Goal: Transaction & Acquisition: Subscribe to service/newsletter

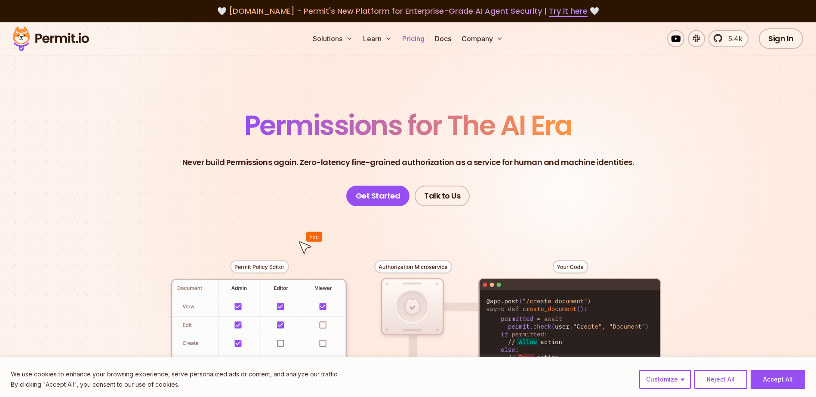
click at [412, 40] on link "Pricing" at bounding box center [413, 38] width 29 height 17
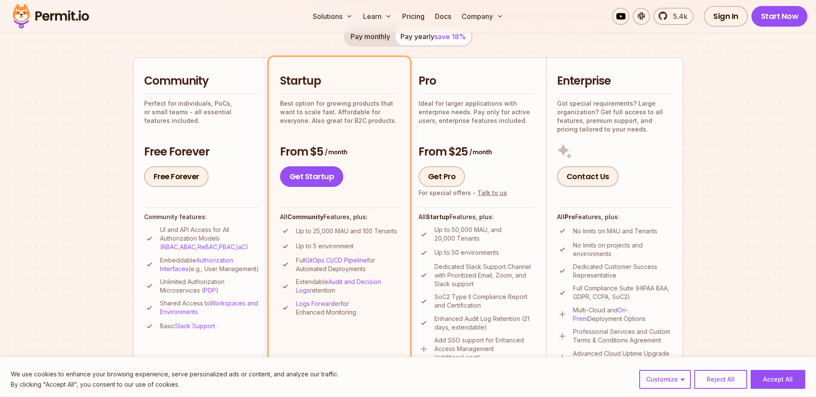
scroll to position [215, 0]
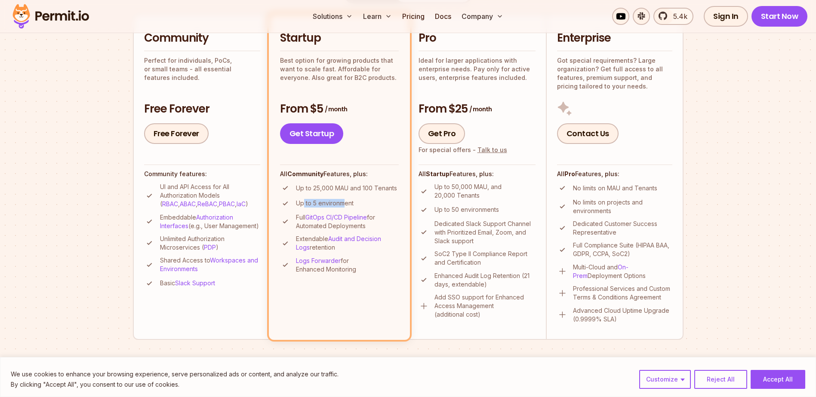
drag, startPoint x: 305, startPoint y: 203, endPoint x: 345, endPoint y: 203, distance: 40.0
click at [345, 203] on p "Up to 5 environment" at bounding box center [325, 203] width 58 height 9
click at [348, 205] on p "Up to 5 environment" at bounding box center [325, 203] width 58 height 9
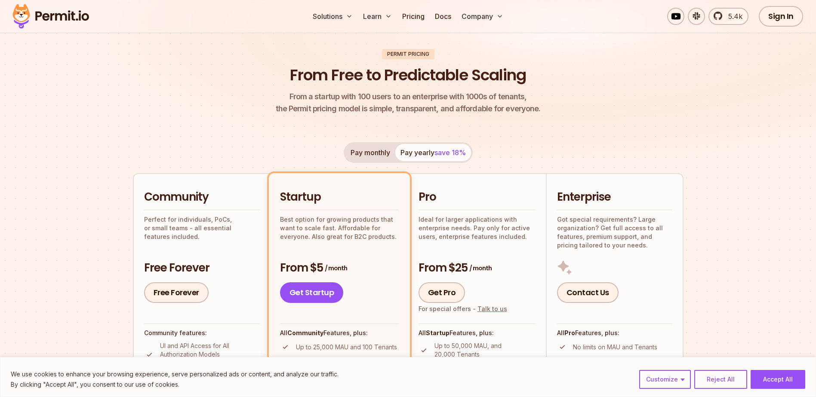
scroll to position [43, 0]
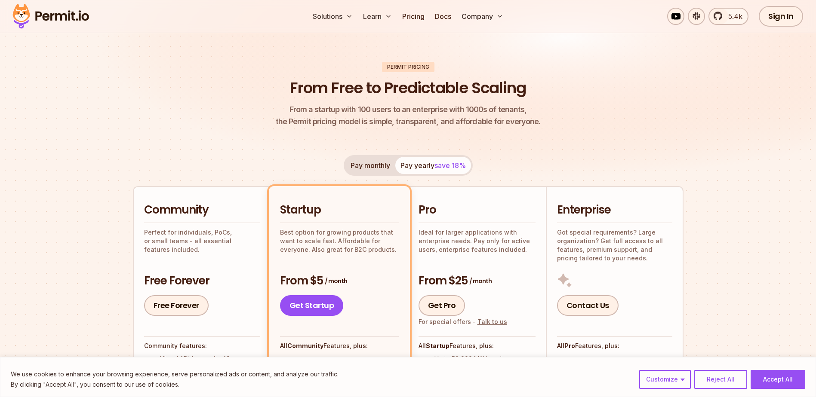
click at [374, 166] on button "Pay monthly" at bounding box center [370, 165] width 50 height 17
click at [427, 168] on button "Pay yearly save 18%" at bounding box center [433, 165] width 76 height 17
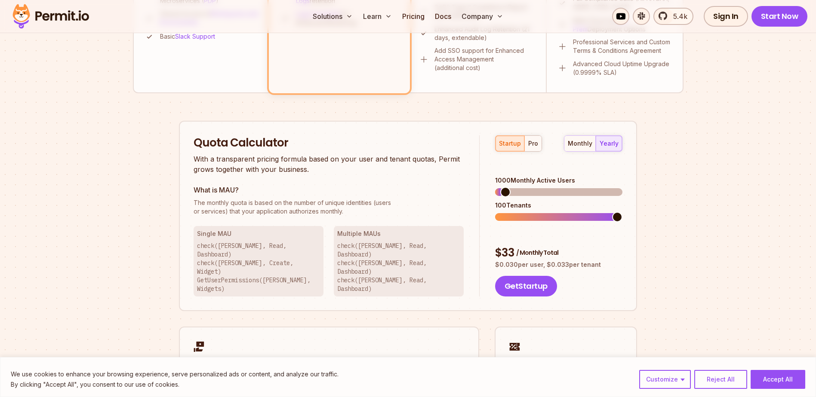
scroll to position [473, 0]
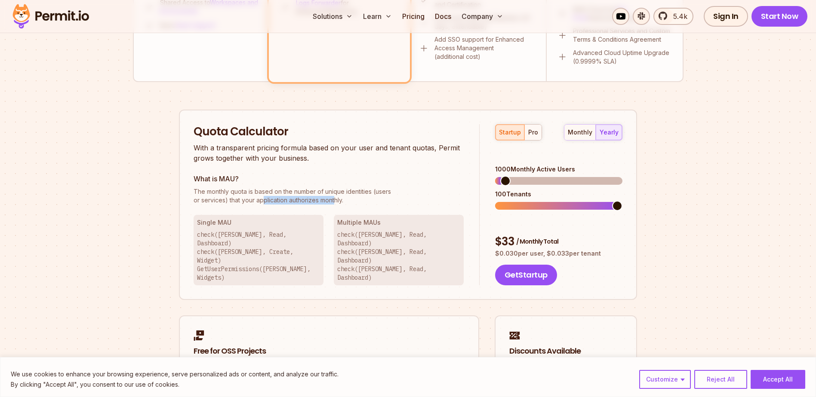
drag, startPoint x: 263, startPoint y: 201, endPoint x: 334, endPoint y: 206, distance: 71.2
click at [334, 206] on div "Quota Calculator With a transparent pricing formula based on your user and tena…" at bounding box center [337, 205] width 286 height 162
click at [527, 176] on span at bounding box center [529, 181] width 10 height 10
click at [622, 201] on span at bounding box center [617, 206] width 10 height 10
click at [532, 137] on button "pro" at bounding box center [532, 132] width 17 height 15
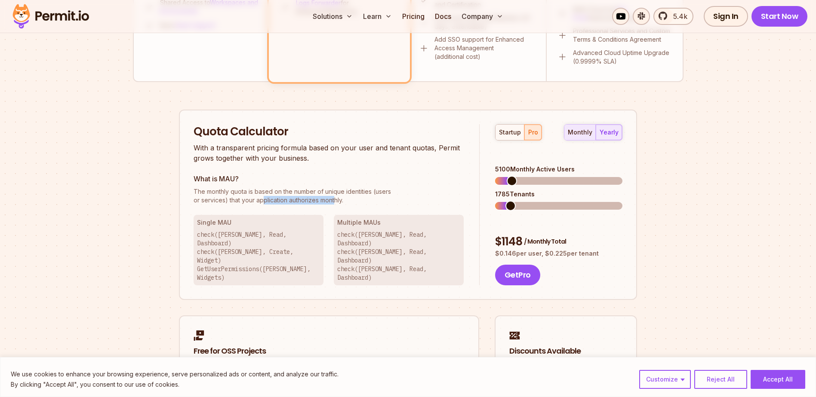
click at [577, 135] on div "monthly" at bounding box center [580, 132] width 25 height 9
click at [604, 137] on button "yearly" at bounding box center [609, 132] width 26 height 15
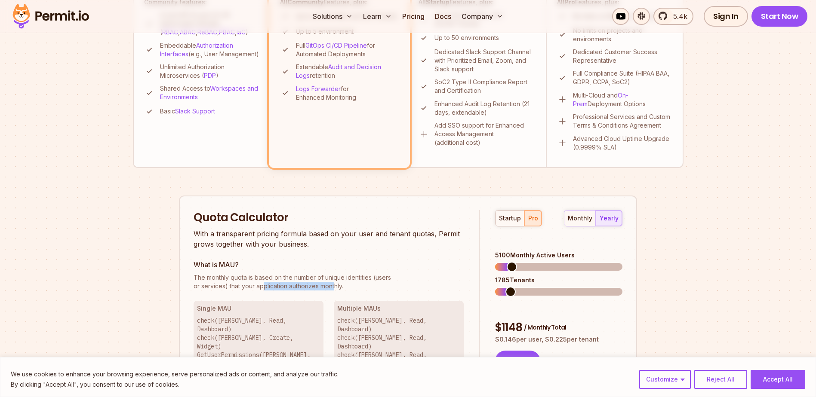
scroll to position [172, 0]
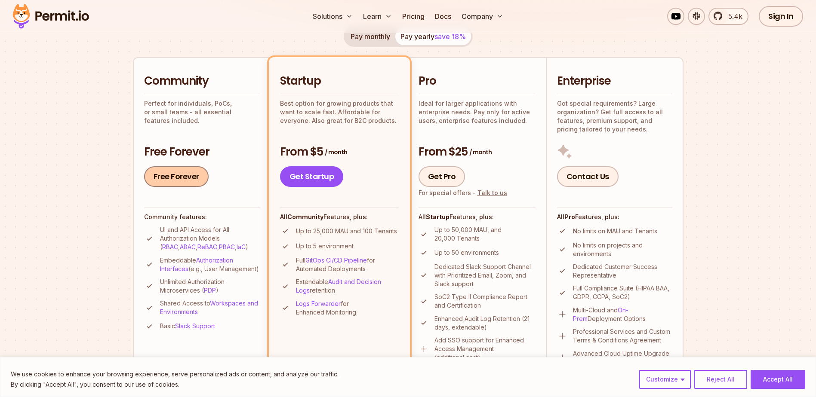
click at [175, 178] on link "Free Forever" at bounding box center [176, 176] width 65 height 21
